Goal: Check status: Check status

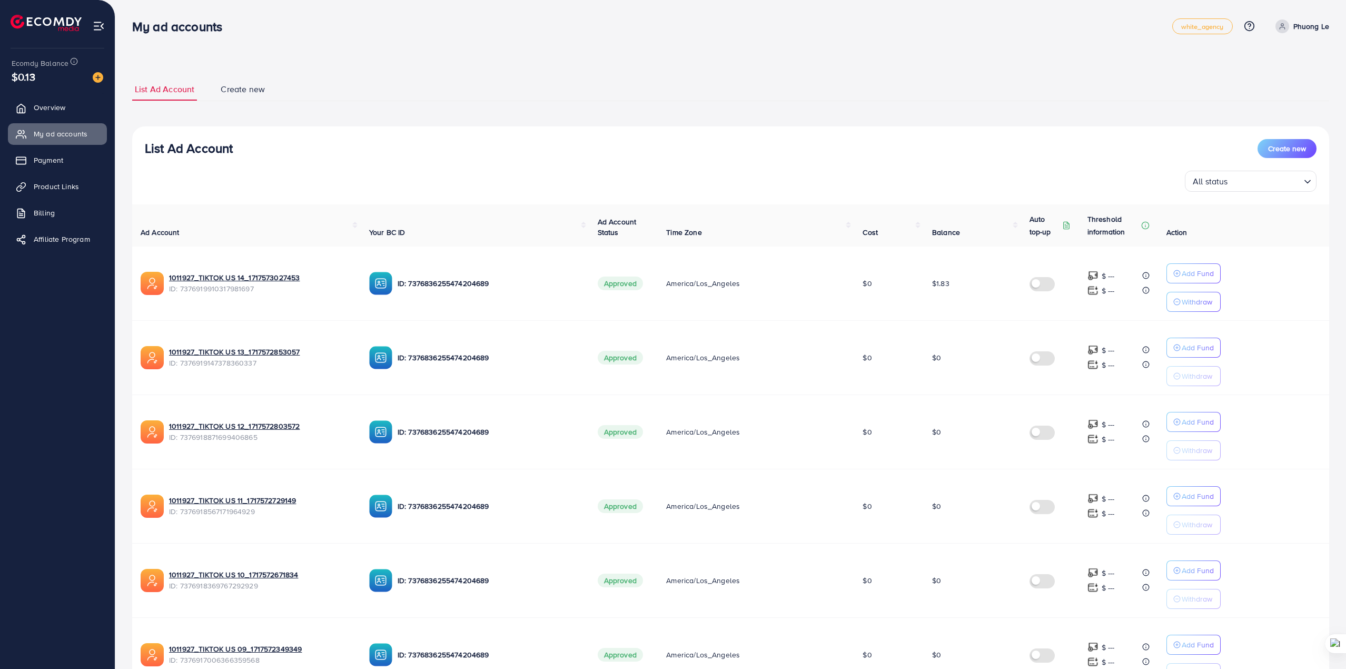
scroll to position [404, 0]
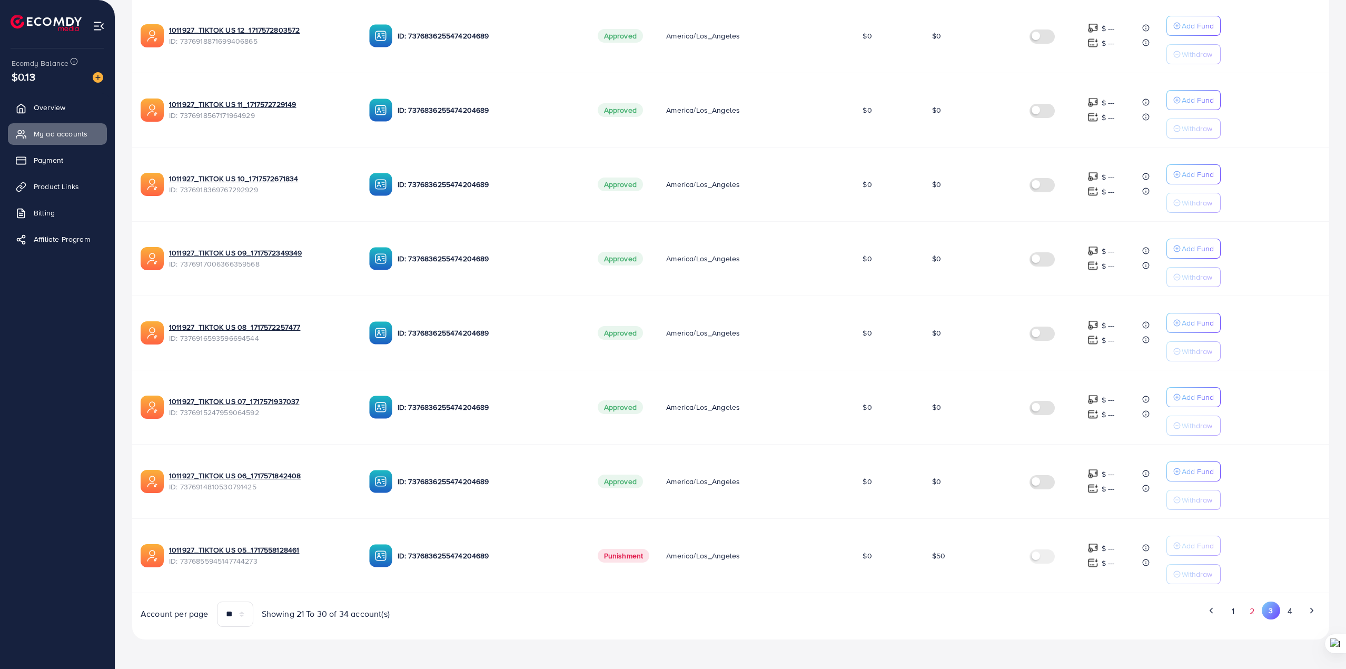
click at [1249, 618] on button "2" at bounding box center [1252, 610] width 19 height 19
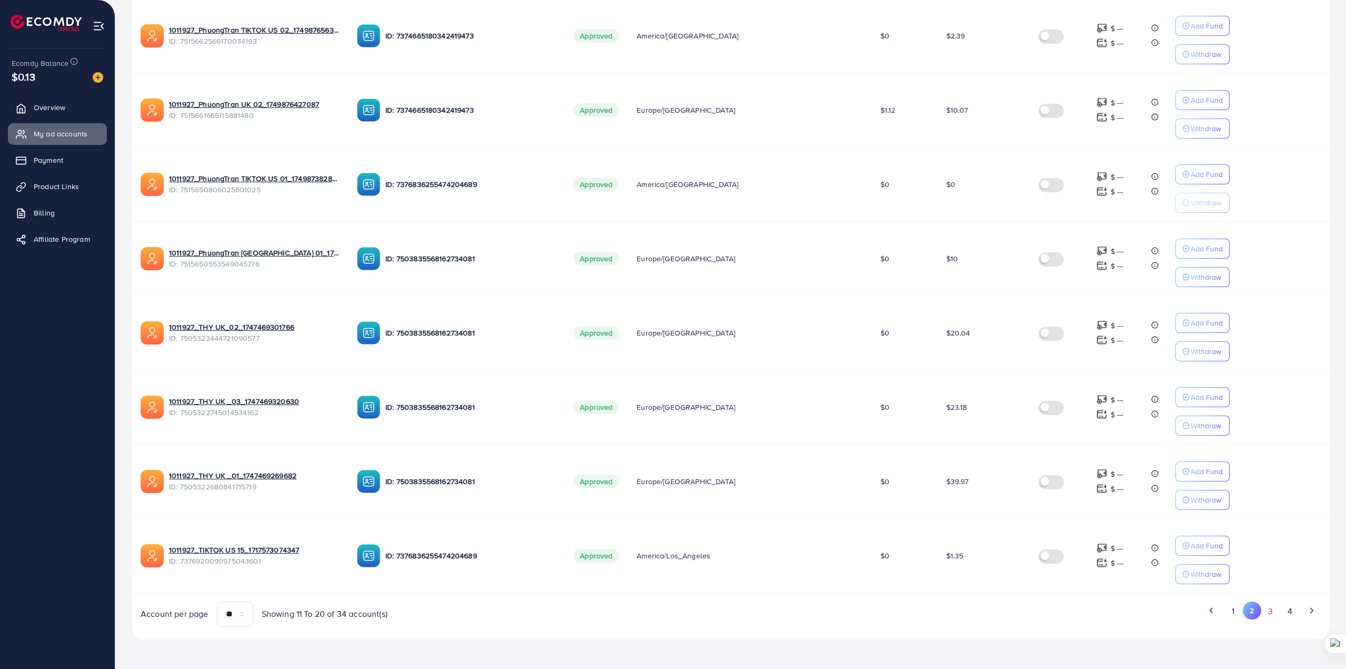
click at [1275, 611] on button "3" at bounding box center [1270, 610] width 19 height 19
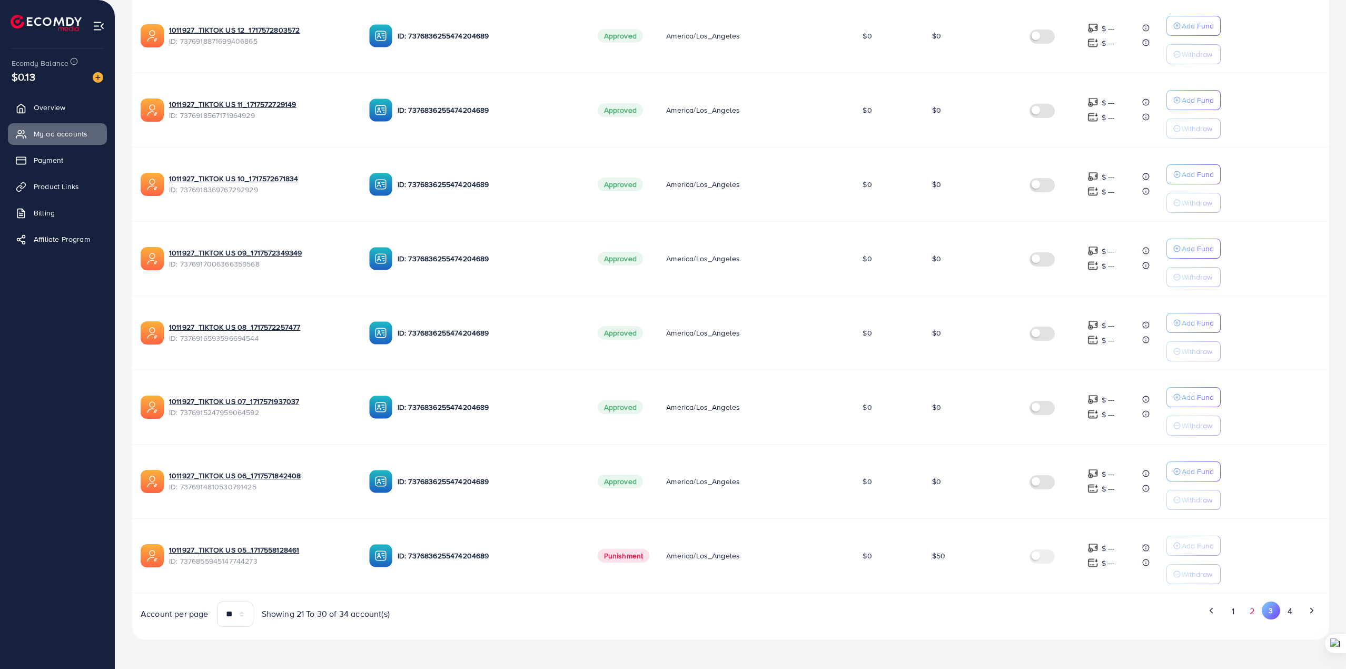
click at [1253, 614] on button "2" at bounding box center [1252, 610] width 19 height 19
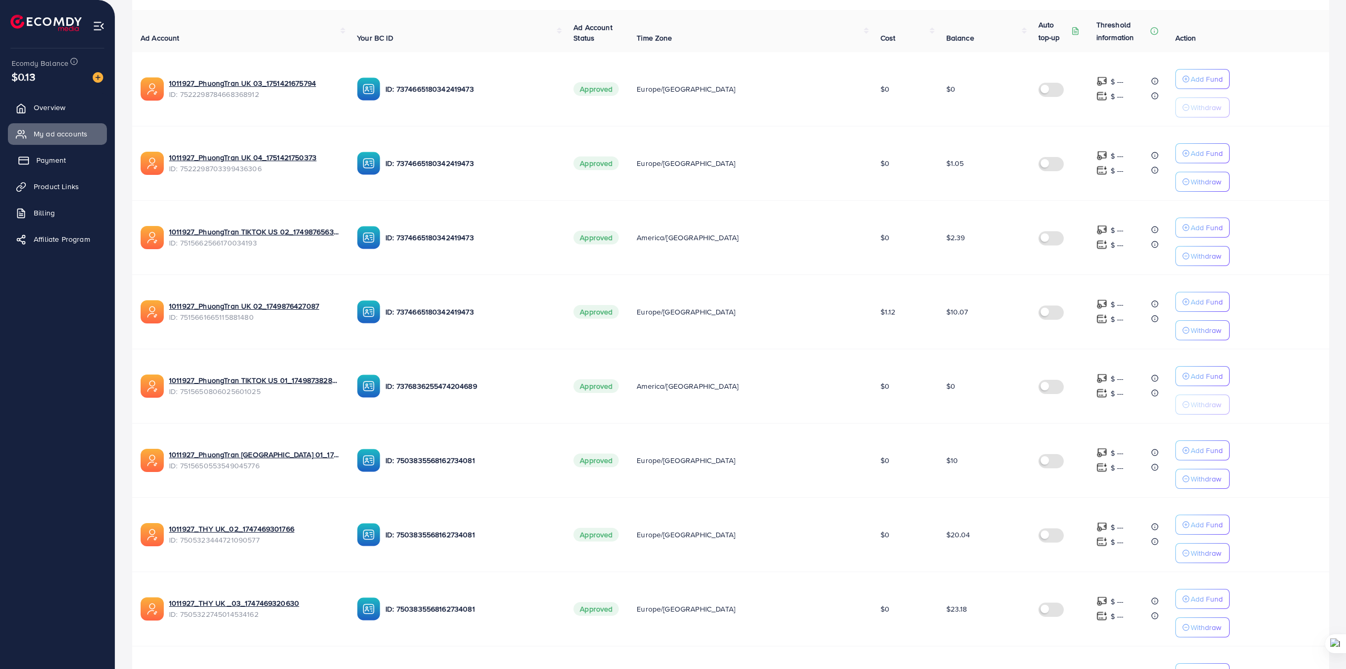
scroll to position [194, 0]
click at [64, 113] on span "Overview" at bounding box center [52, 107] width 32 height 11
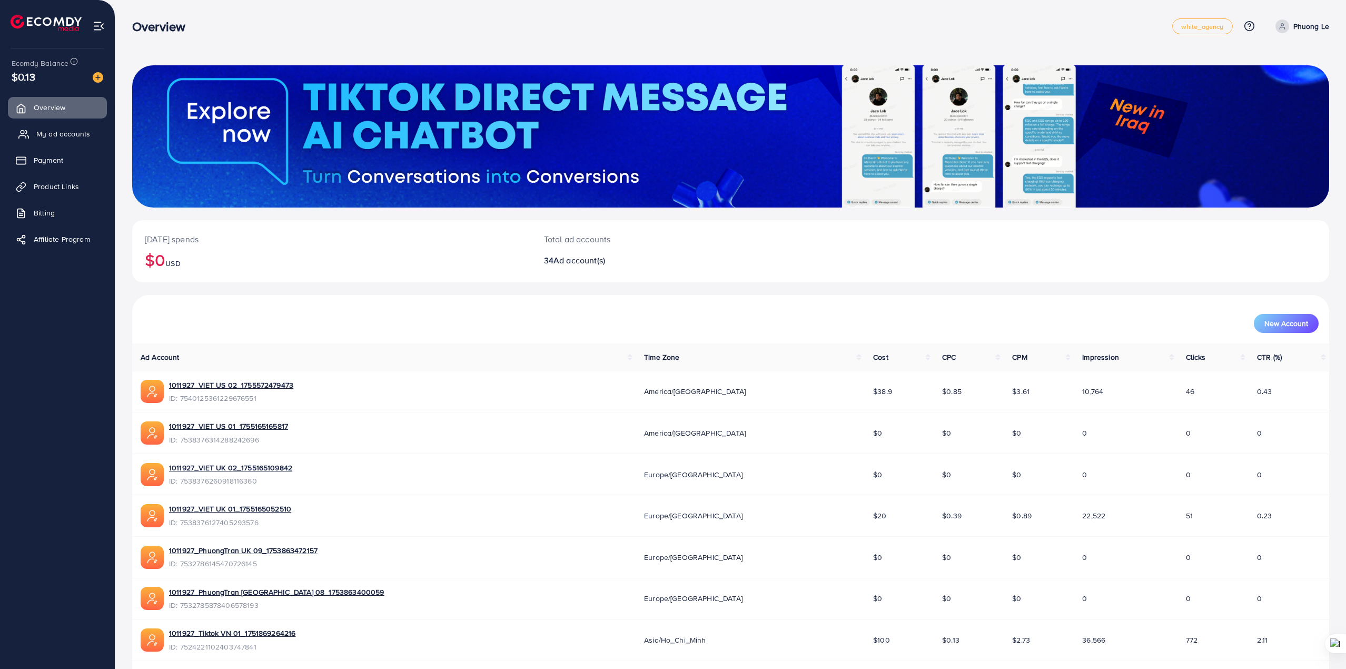
click at [68, 138] on span "My ad accounts" at bounding box center [63, 134] width 54 height 11
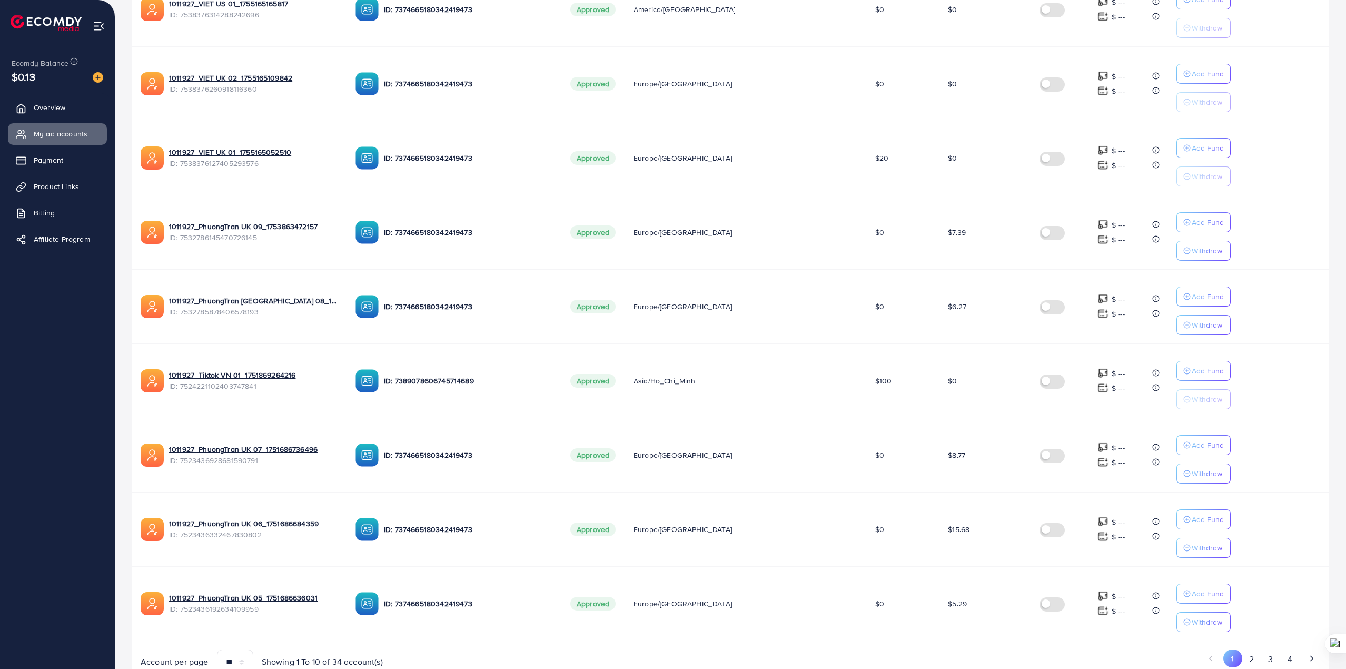
scroll to position [404, 0]
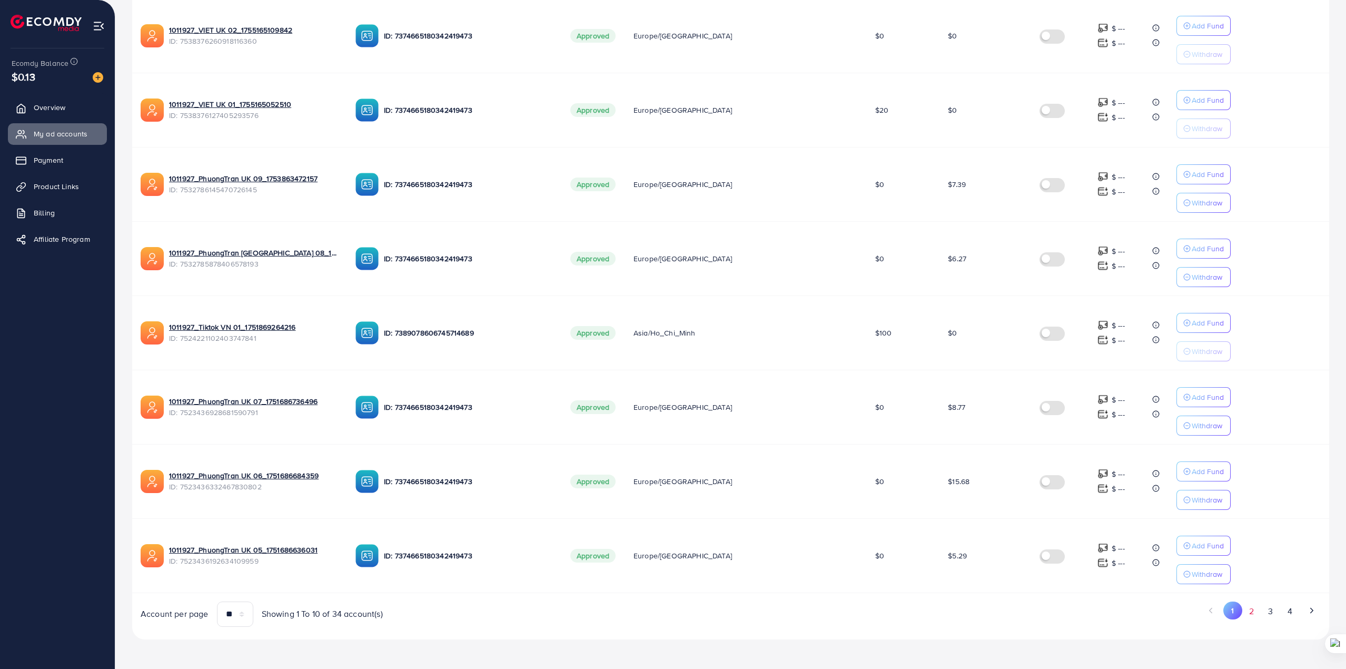
click at [1246, 613] on button "2" at bounding box center [1251, 610] width 19 height 19
click at [1272, 614] on button "3" at bounding box center [1270, 610] width 19 height 19
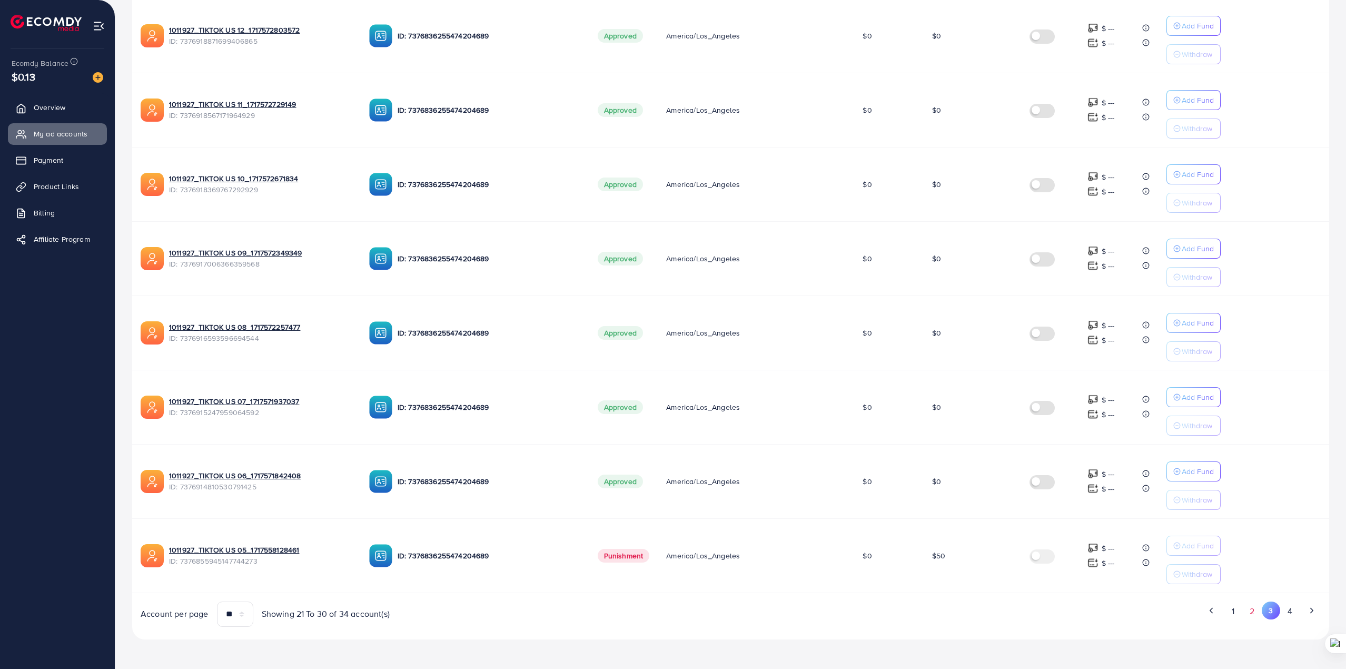
click at [1250, 613] on button "2" at bounding box center [1252, 610] width 19 height 19
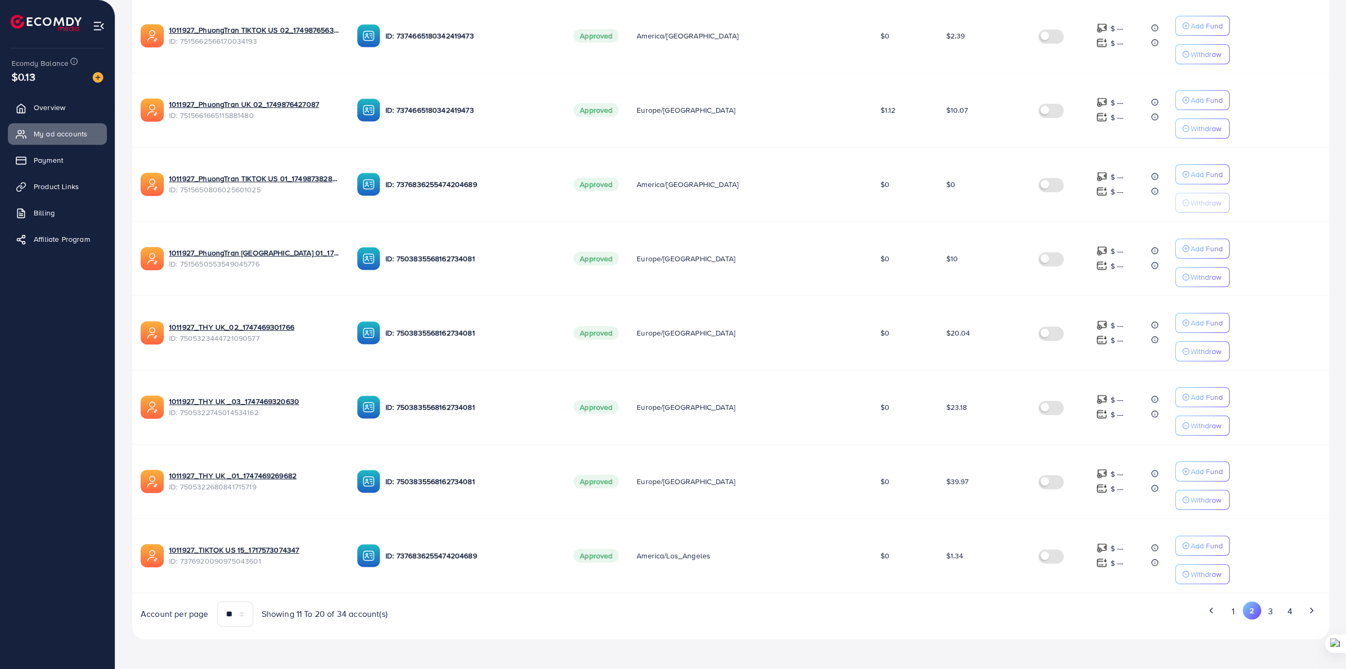
drag, startPoint x: 930, startPoint y: 483, endPoint x: 961, endPoint y: 483, distance: 30.6
click at [961, 483] on td "$39.97" at bounding box center [984, 481] width 92 height 74
click at [962, 518] on td "$1.34" at bounding box center [984, 555] width 92 height 74
click at [1275, 614] on button "3" at bounding box center [1270, 610] width 19 height 19
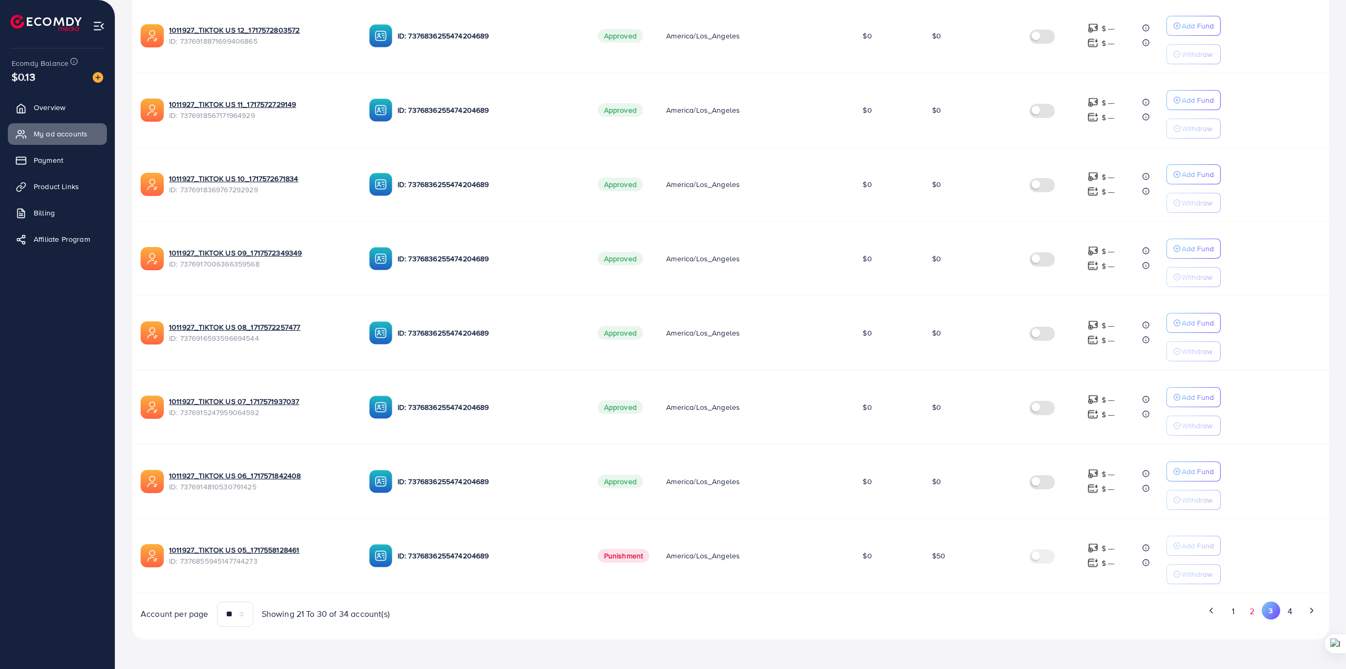
click at [1248, 614] on button "2" at bounding box center [1252, 610] width 19 height 19
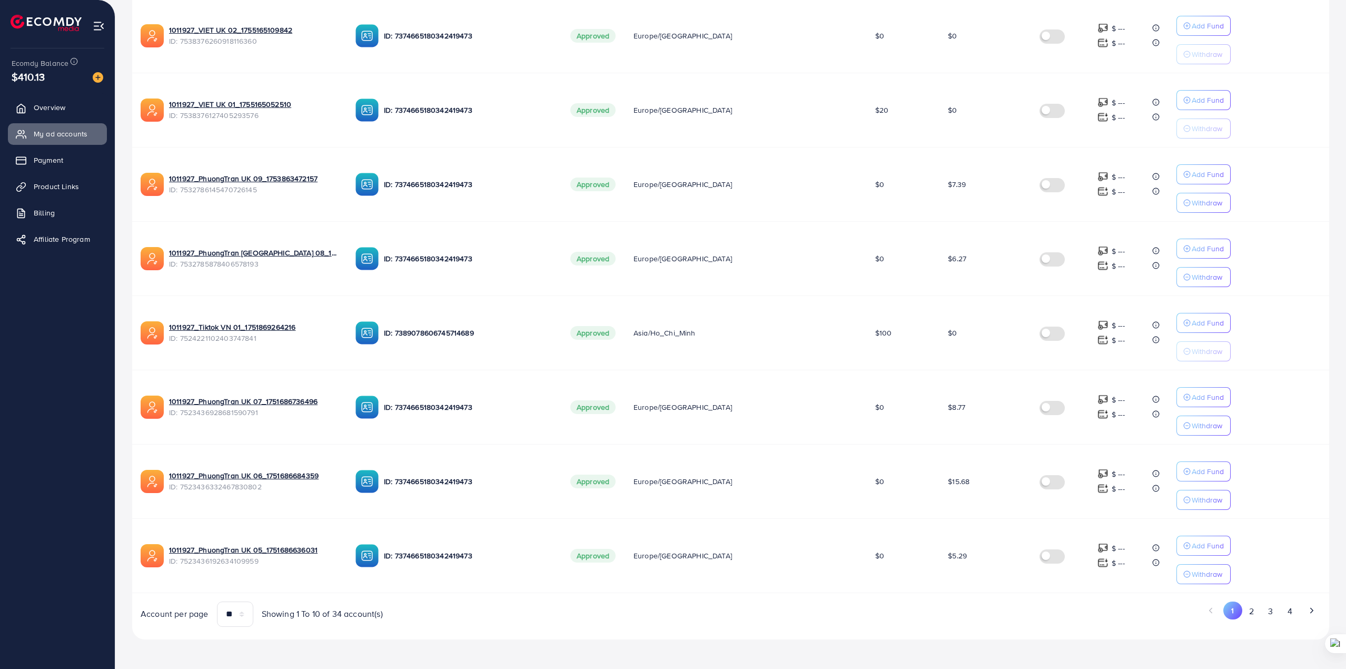
scroll to position [404, 0]
click at [1243, 613] on button "2" at bounding box center [1251, 610] width 19 height 19
